Goal: Task Accomplishment & Management: Use online tool/utility

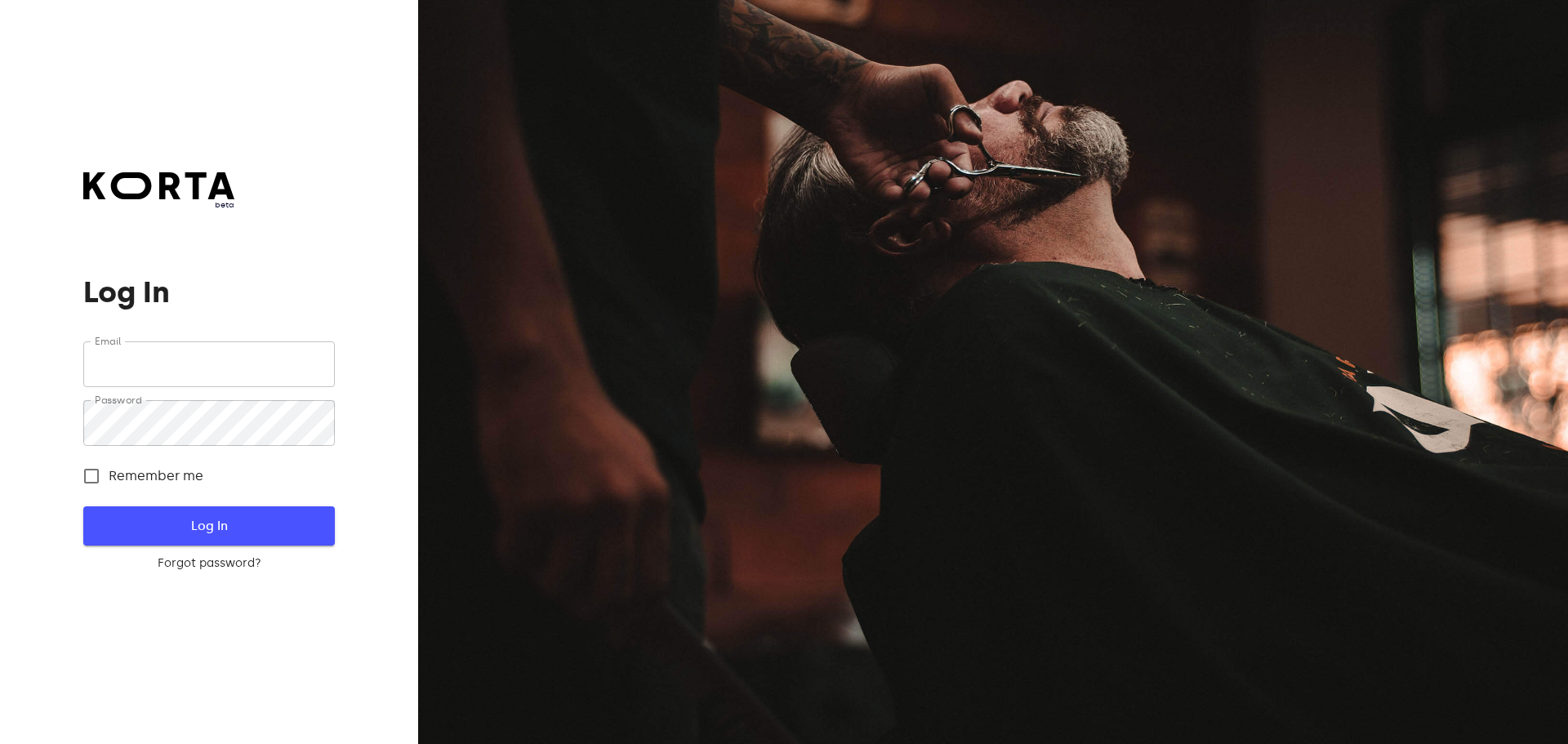
type input "[EMAIL_ADDRESS][DOMAIN_NAME]"
click at [211, 517] on span "Log In" at bounding box center [209, 526] width 198 height 21
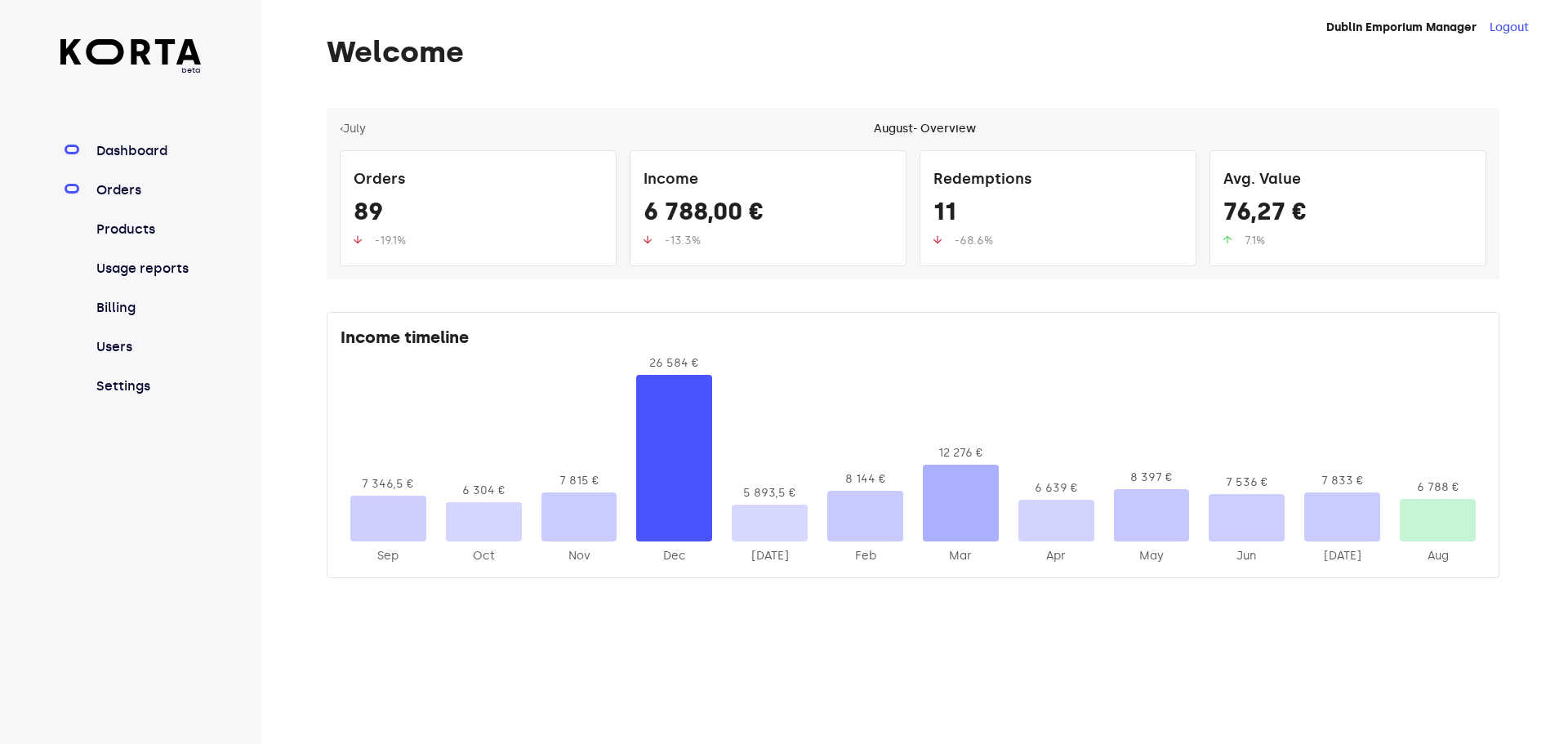
click at [113, 187] on link "Orders" at bounding box center [147, 190] width 109 height 20
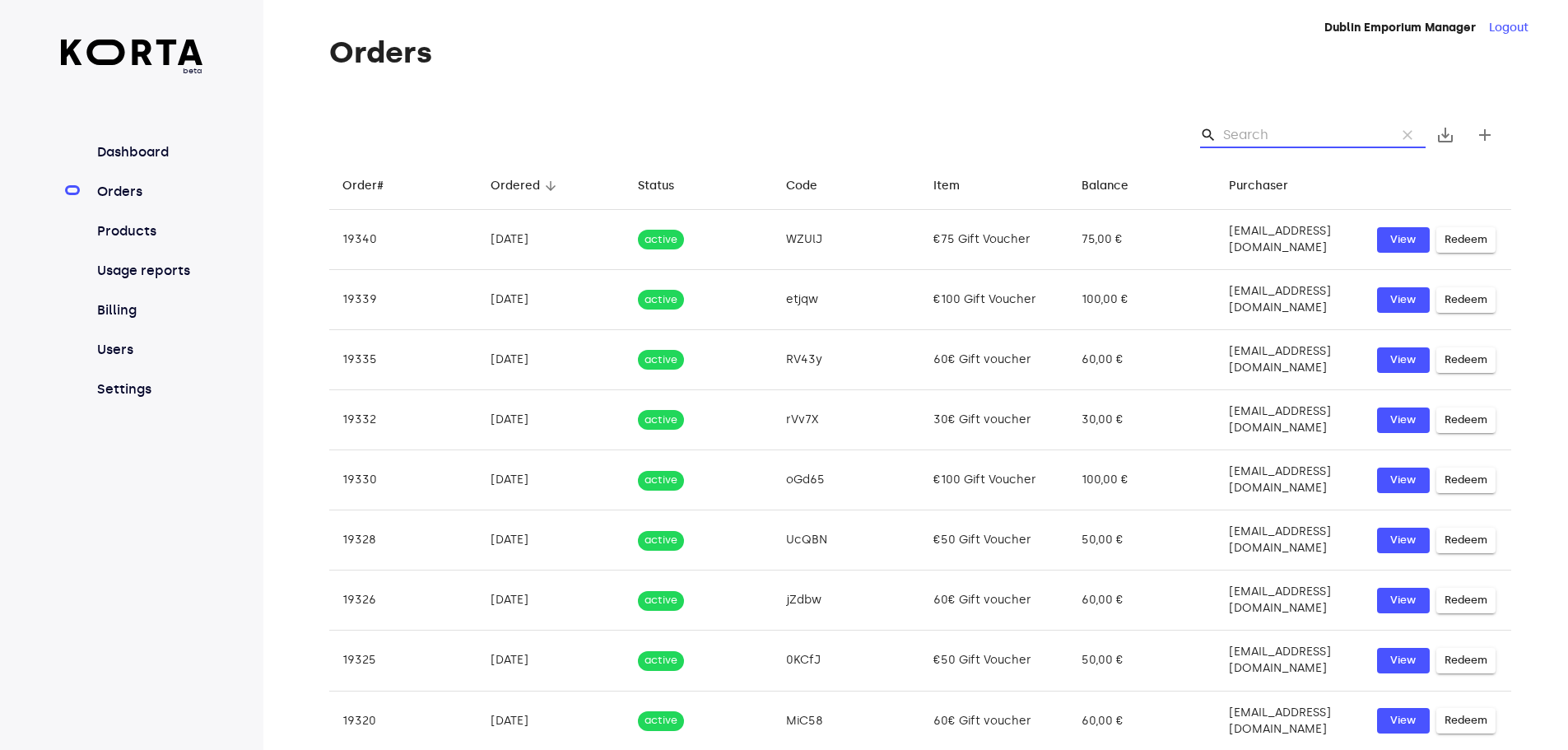
click at [1250, 129] on input "Search" at bounding box center [1303, 134] width 159 height 27
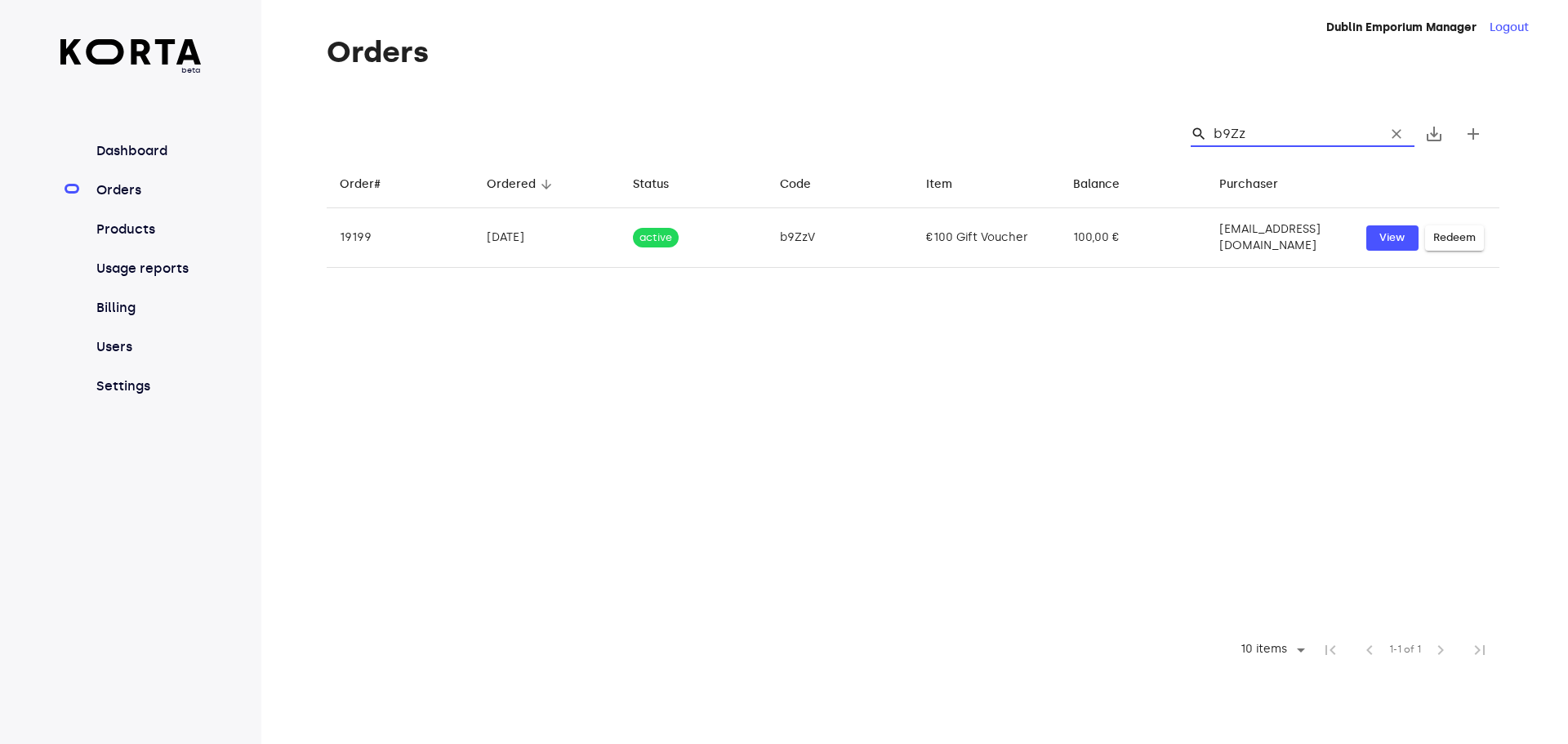
type input "b9ZzV"
drag, startPoint x: 1269, startPoint y: 128, endPoint x: 1163, endPoint y: 137, distance: 106.4
click at [1210, 123] on div "search b9ZzV clear" at bounding box center [1303, 133] width 224 height 27
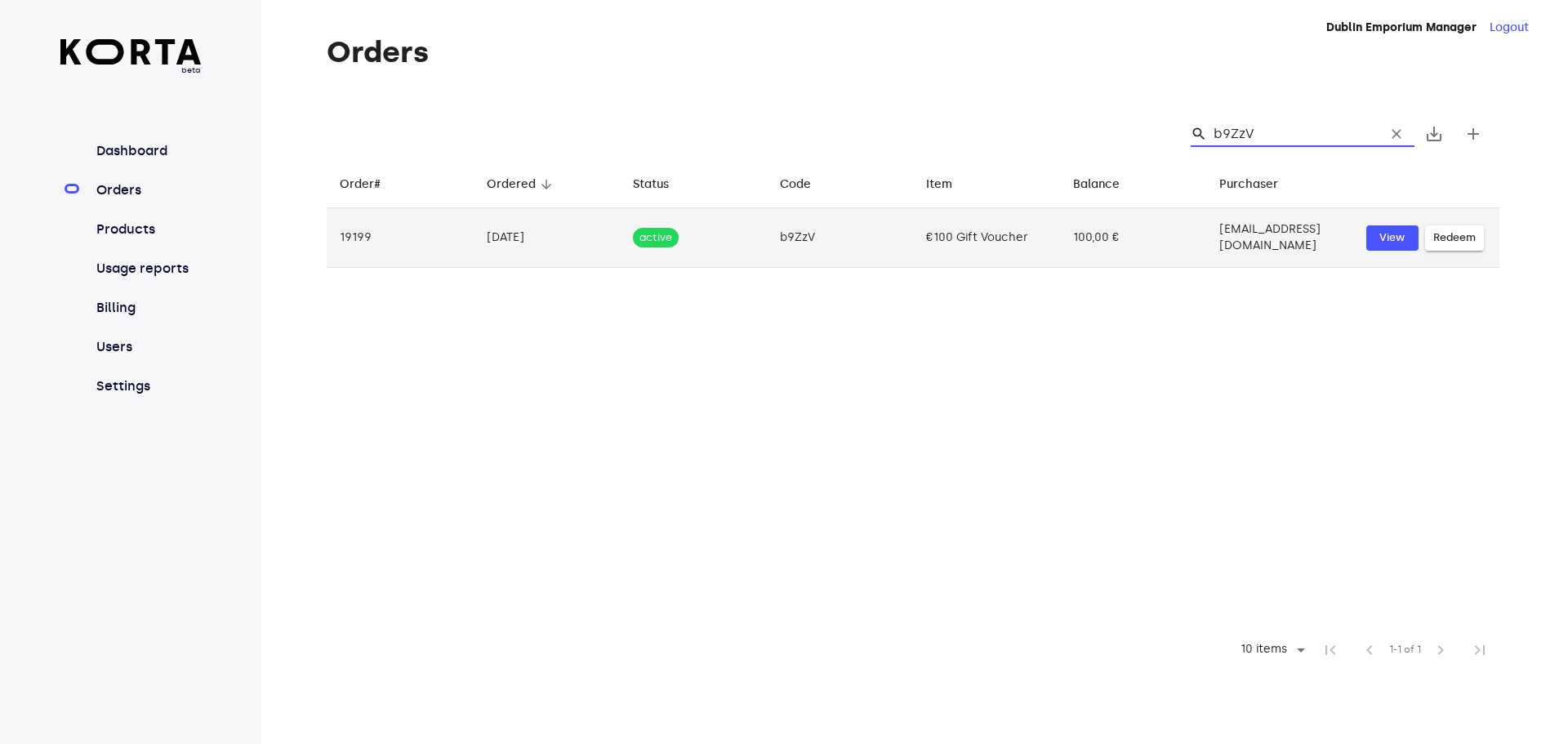
click at [1456, 229] on span "Redeem" at bounding box center [1455, 238] width 43 height 19
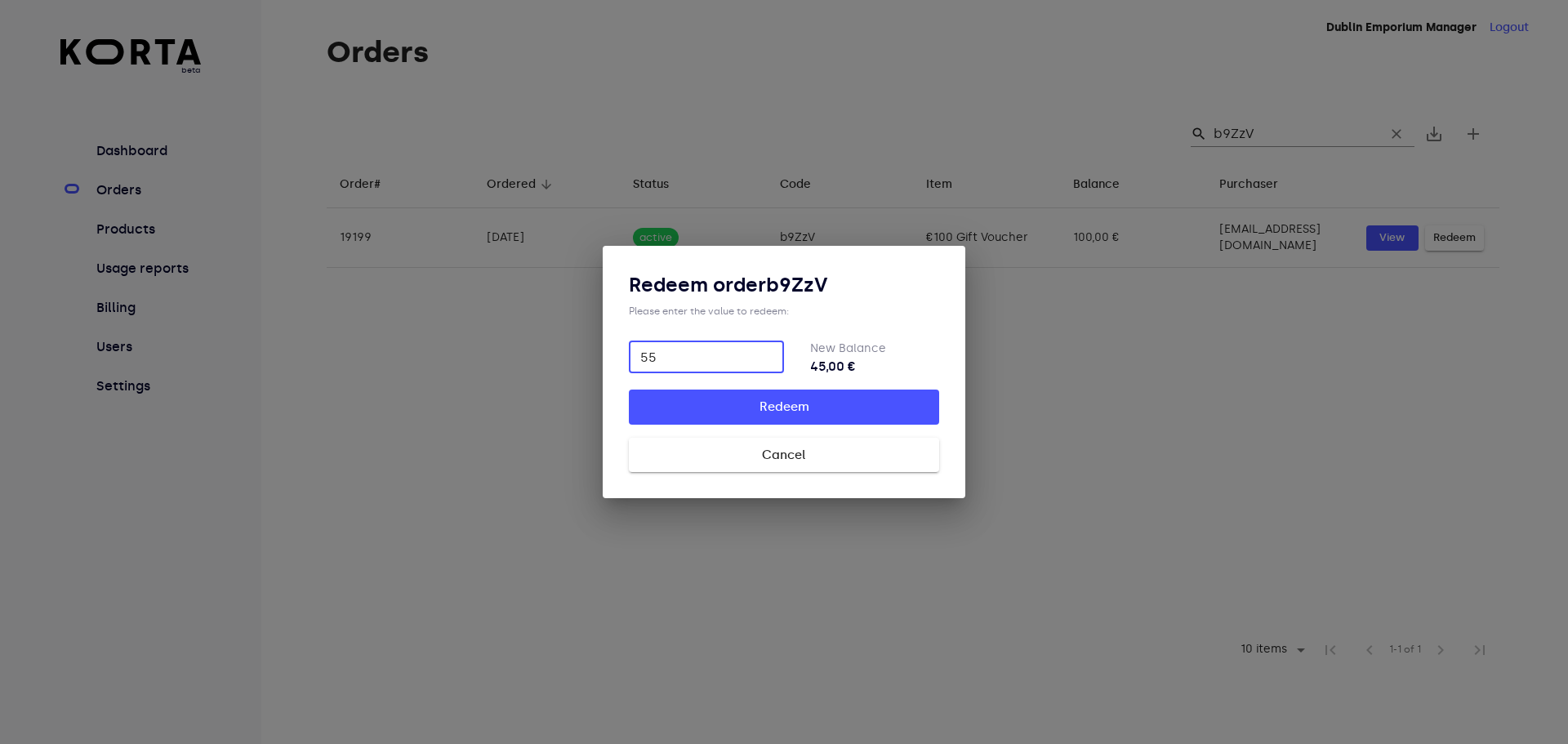
type input "55"
click at [819, 416] on span "Redeem" at bounding box center [784, 406] width 258 height 21
